Goal: Task Accomplishment & Management: Manage account settings

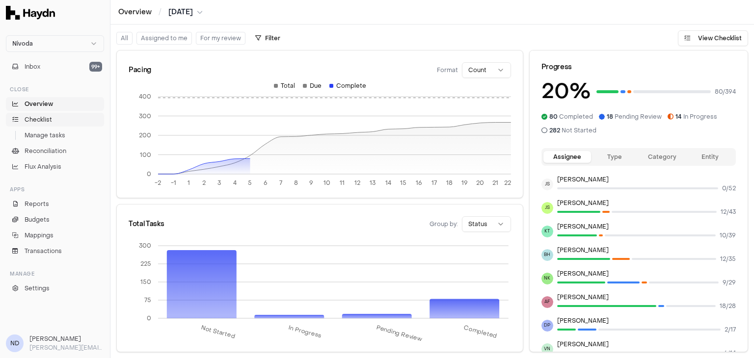
click at [63, 122] on link "Checklist" at bounding box center [55, 120] width 98 height 14
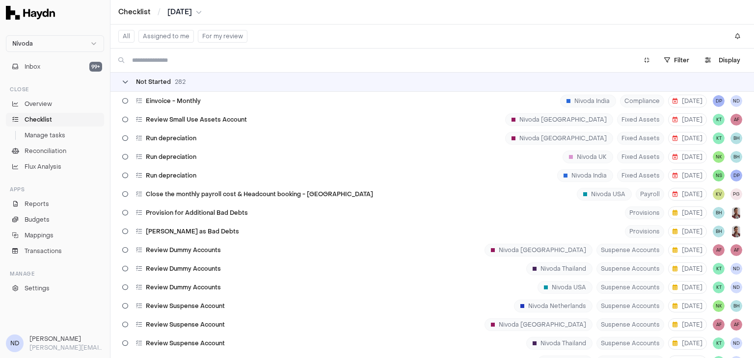
click at [126, 79] on icon at bounding box center [125, 82] width 6 height 6
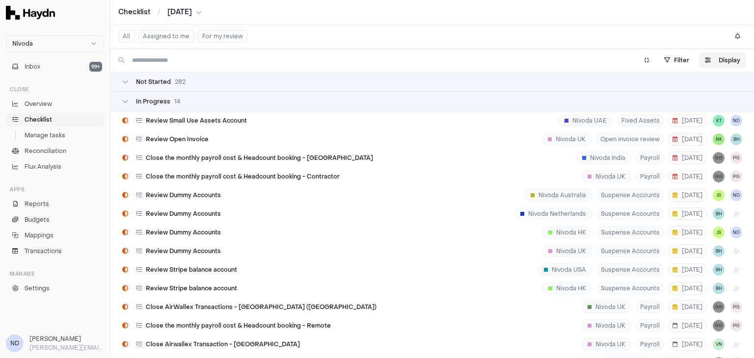
click at [719, 58] on button "Display" at bounding box center [722, 61] width 47 height 16
click at [701, 89] on html "Nivoda Inbox 99+ Close Overview Checklist Manage tasks Reconciliation Flux Anal…" at bounding box center [377, 179] width 754 height 358
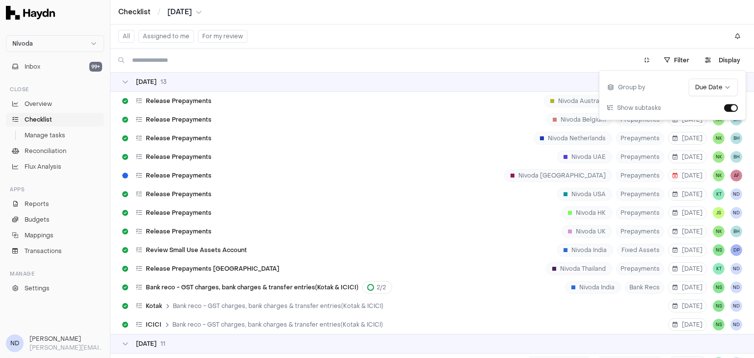
click at [465, 13] on div "Checklist / [DATE]" at bounding box center [432, 12] width 628 height 10
click at [127, 86] on div "[DATE]" at bounding box center [432, 82] width 644 height 20
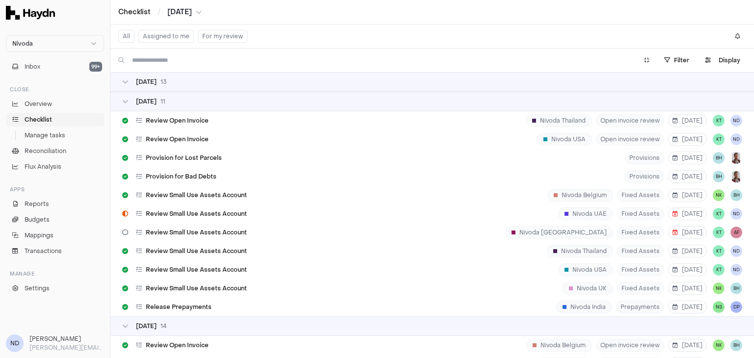
click at [127, 86] on div "[DATE]" at bounding box center [432, 82] width 644 height 20
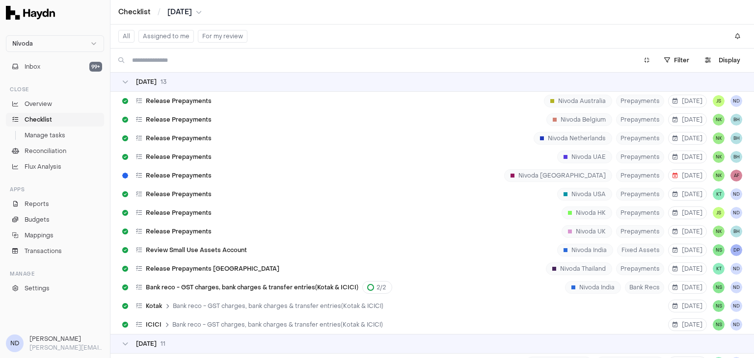
click at [127, 86] on div "[DATE]" at bounding box center [432, 82] width 644 height 20
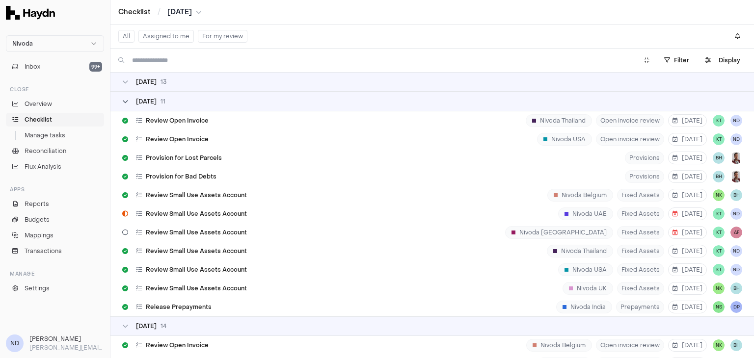
click at [127, 99] on icon at bounding box center [125, 102] width 6 height 6
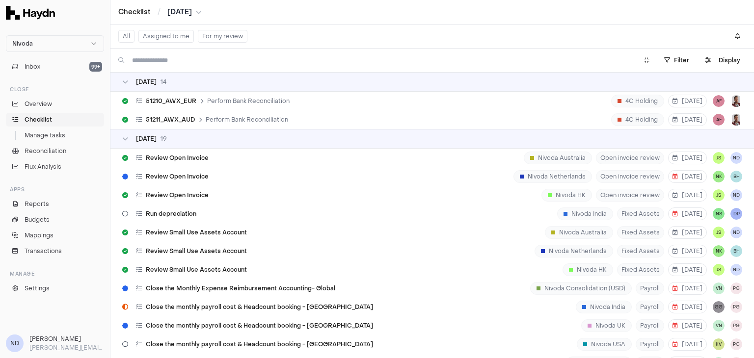
scroll to position [265, 0]
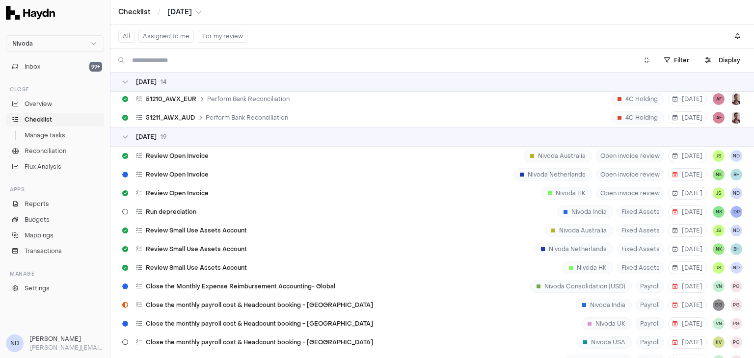
click at [124, 75] on div "[DATE]" at bounding box center [432, 82] width 644 height 20
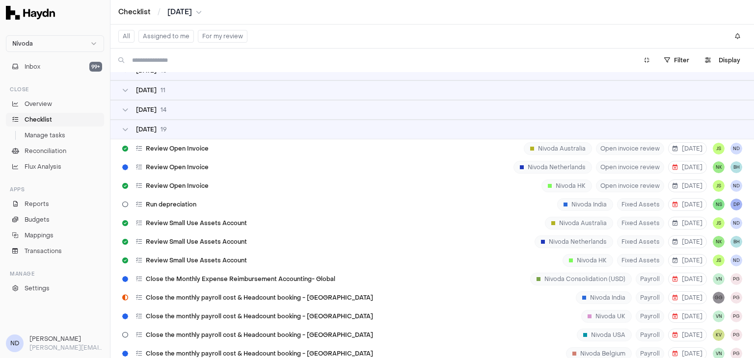
scroll to position [8, 0]
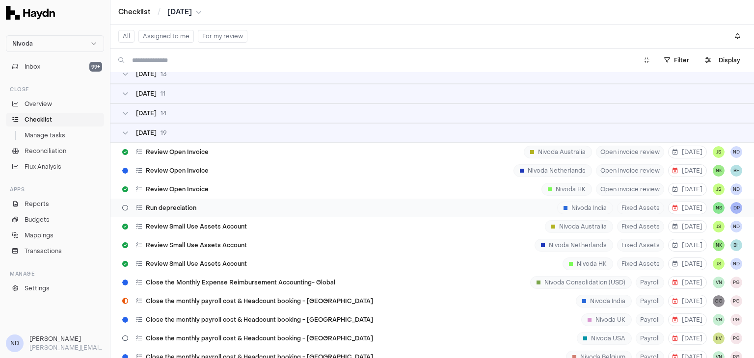
click at [179, 205] on span "Run depreciation" at bounding box center [171, 208] width 51 height 8
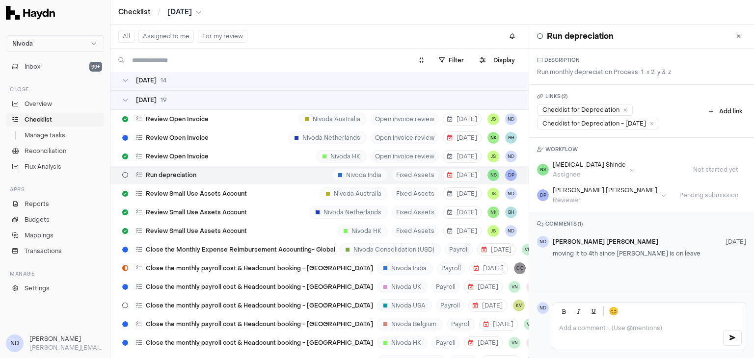
scroll to position [39, 0]
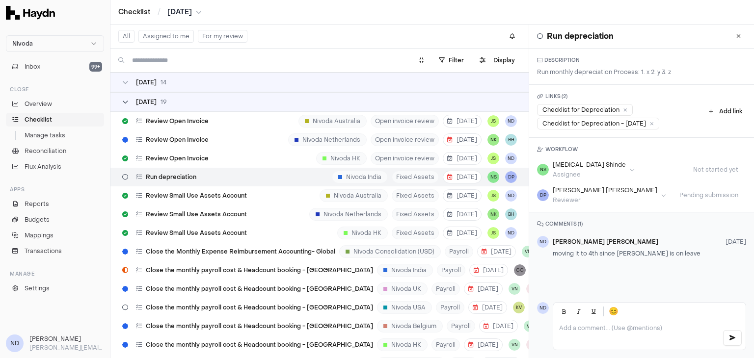
click at [122, 105] on icon at bounding box center [125, 102] width 6 height 6
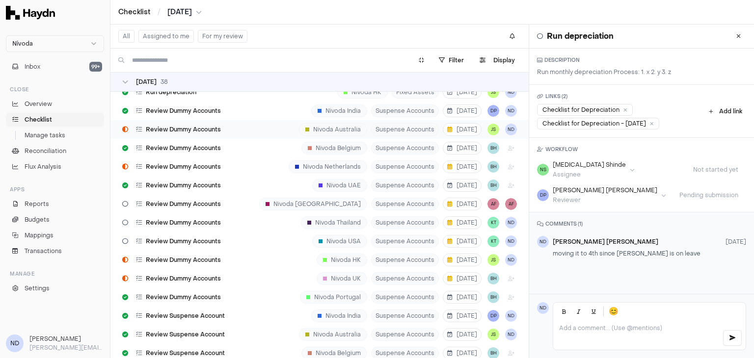
scroll to position [163, 0]
click at [175, 130] on span "Review Dummy Accounts" at bounding box center [183, 129] width 75 height 8
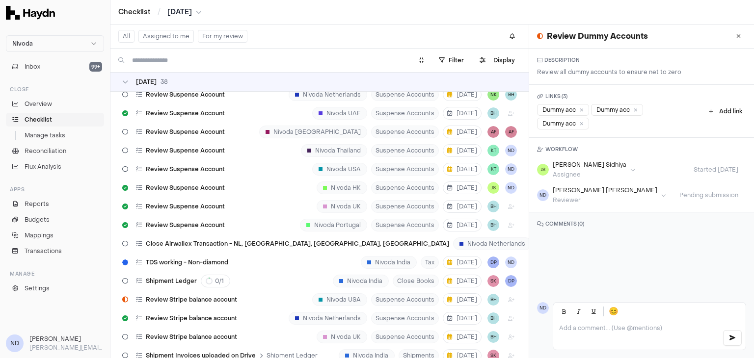
scroll to position [445, 0]
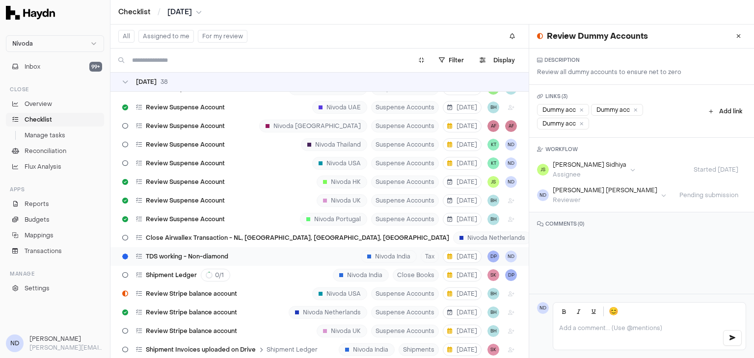
click at [181, 258] on span "TDS working - Non-diamond" at bounding box center [187, 257] width 82 height 8
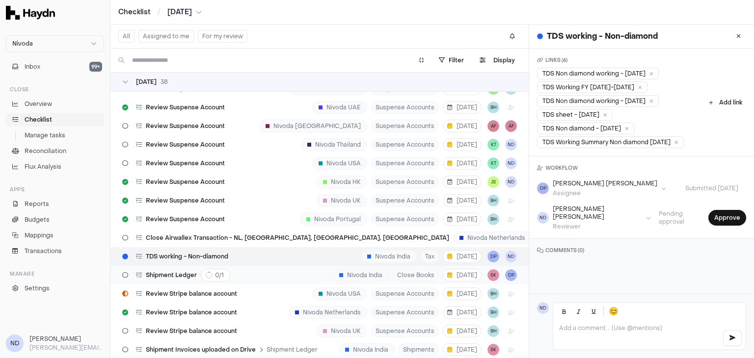
click at [242, 282] on div "Shipment Ledger 0 / 1 Nivoda India Close Books [DATE] SK DP" at bounding box center [319, 275] width 418 height 19
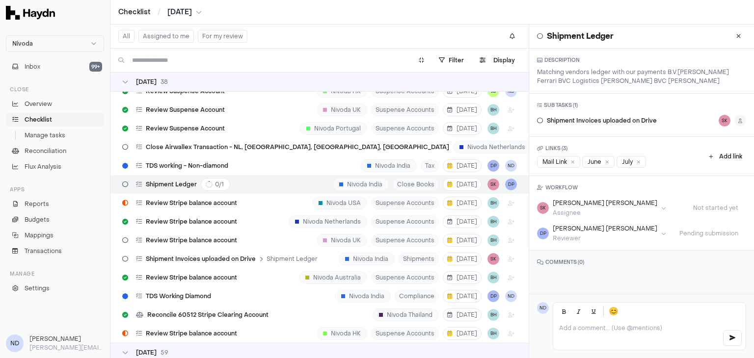
scroll to position [549, 0]
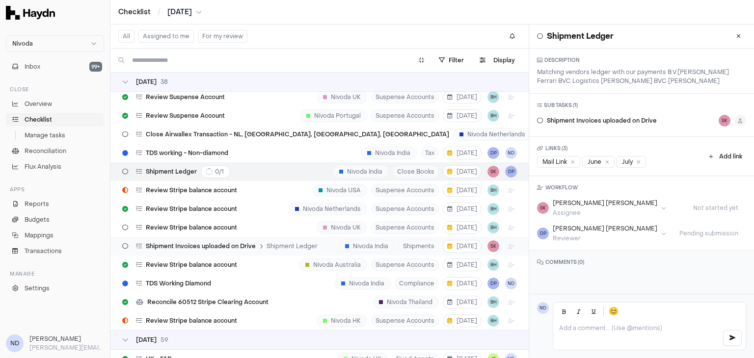
click at [178, 250] on span "Shipment Invoices uploaded on Drive" at bounding box center [201, 247] width 110 height 8
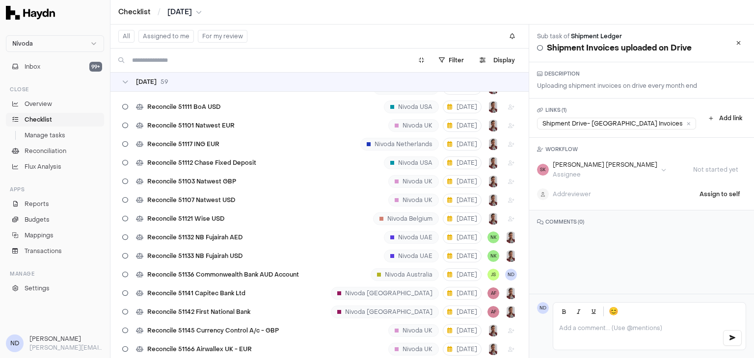
scroll to position [1238, 0]
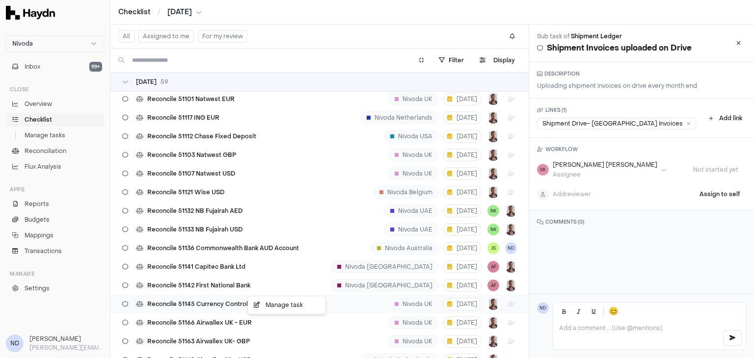
click at [74, 319] on html "Nivoda Inbox 99+ Close Overview Checklist Manage tasks Reconciliation Flux Anal…" at bounding box center [377, 179] width 754 height 358
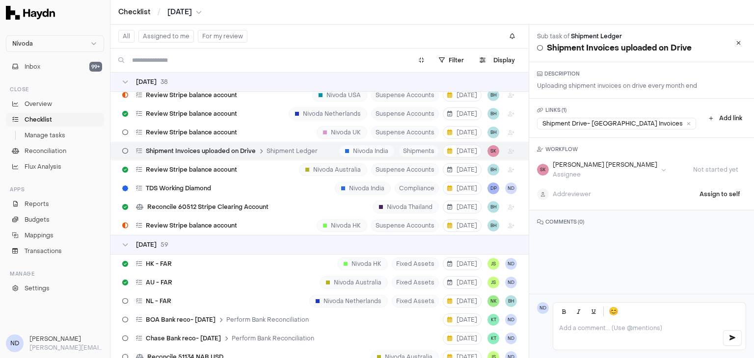
scroll to position [0, 0]
